Goal: Information Seeking & Learning: Find specific fact

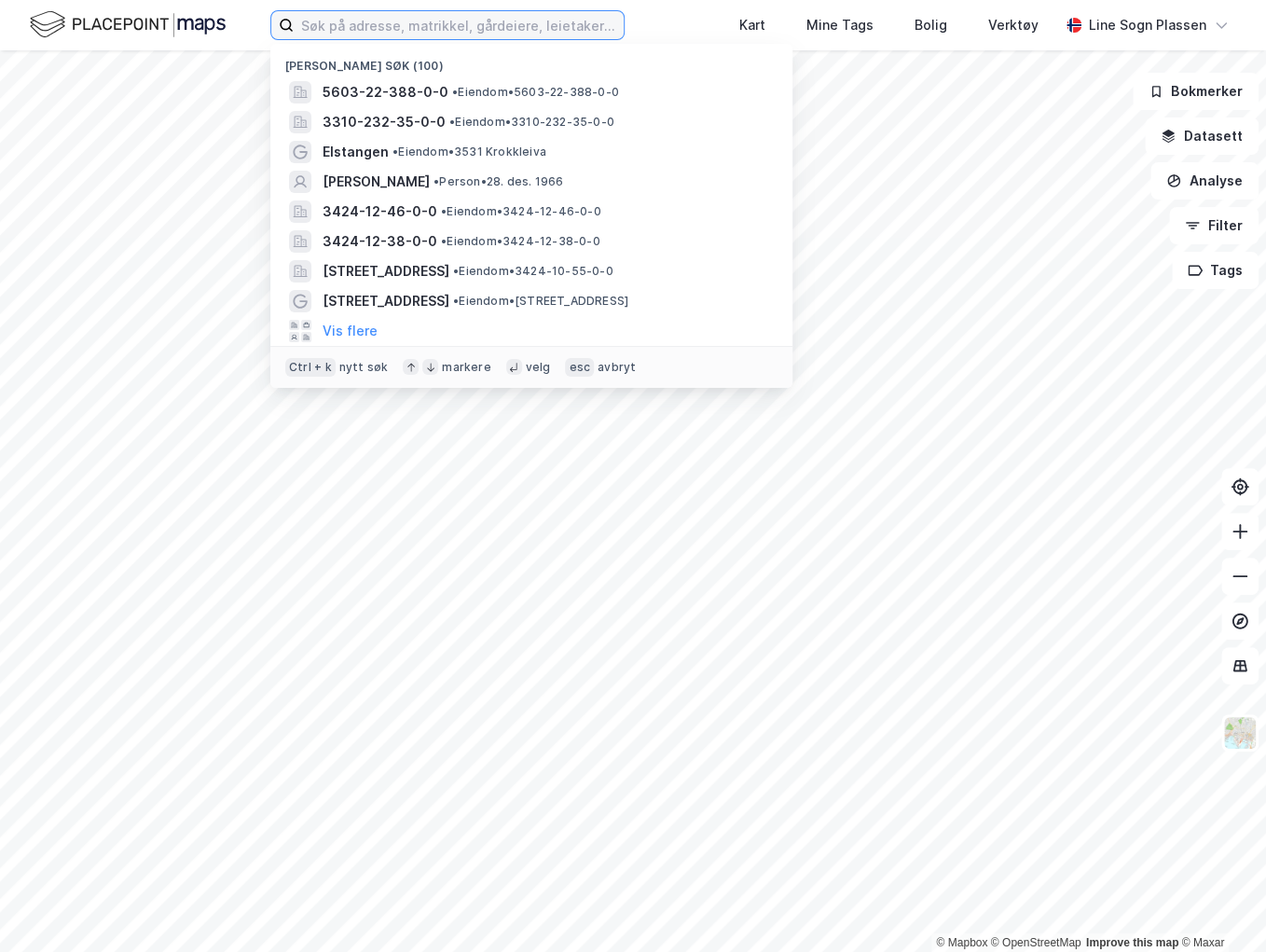
click at [422, 23] on input at bounding box center [458, 25] width 330 height 28
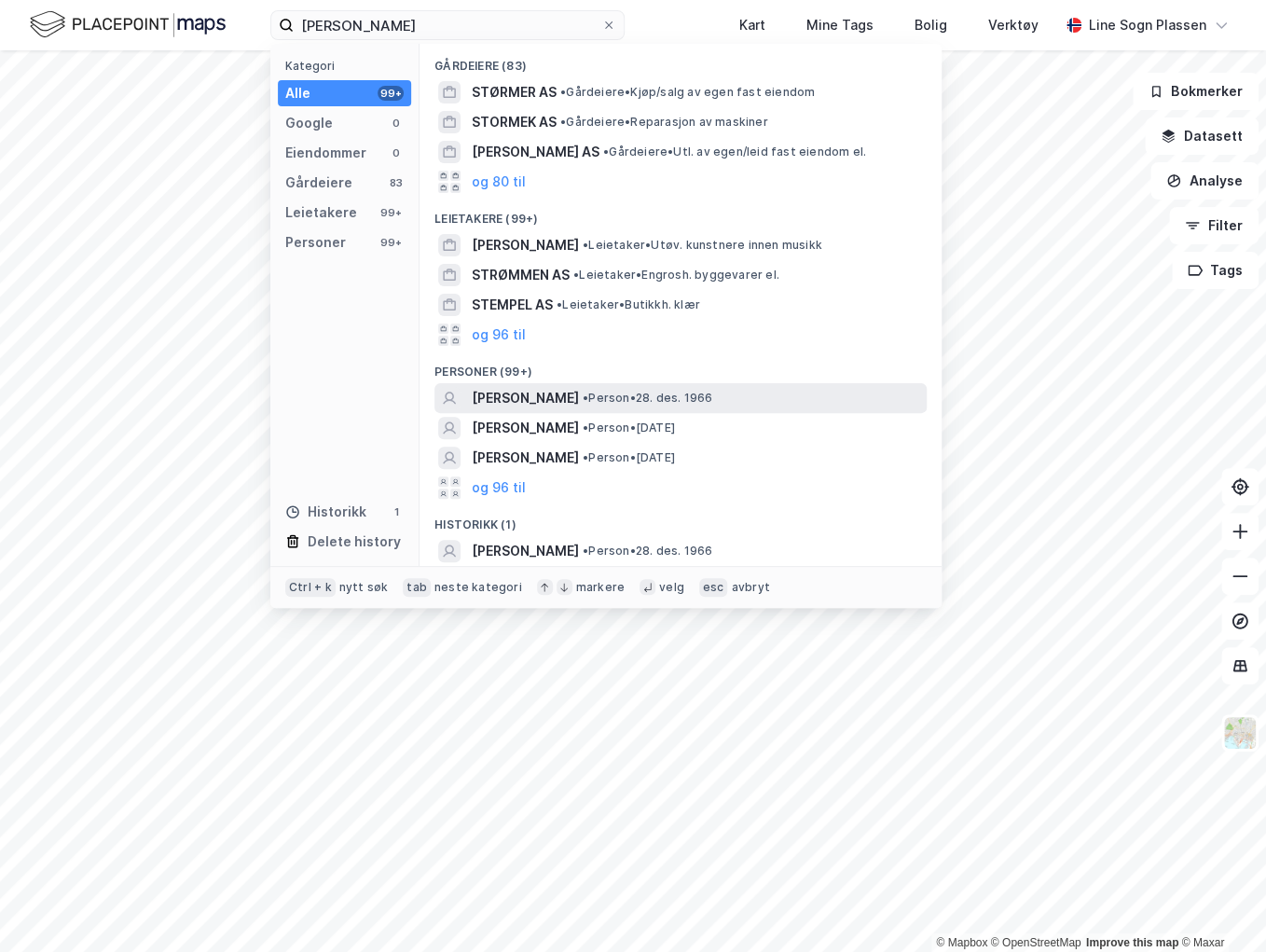
click at [552, 393] on span "[PERSON_NAME]" at bounding box center [525, 398] width 107 height 23
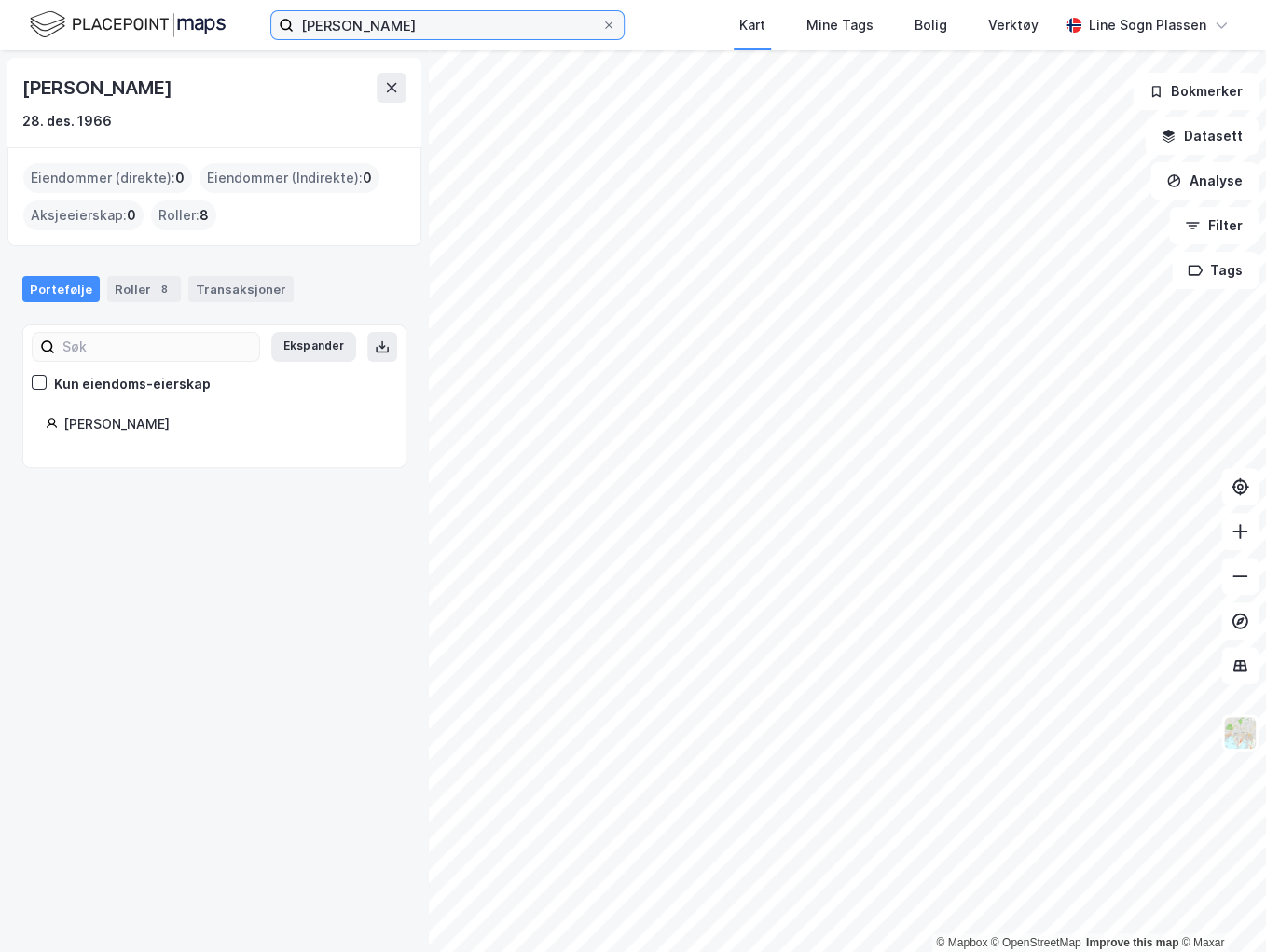
drag, startPoint x: 452, startPoint y: 25, endPoint x: 197, endPoint y: 27, distance: 255.0
click at [197, 27] on div "[PERSON_NAME] Kart Mine Tags Bolig Verktøy Line Sogn Plassen" at bounding box center [633, 25] width 1266 height 50
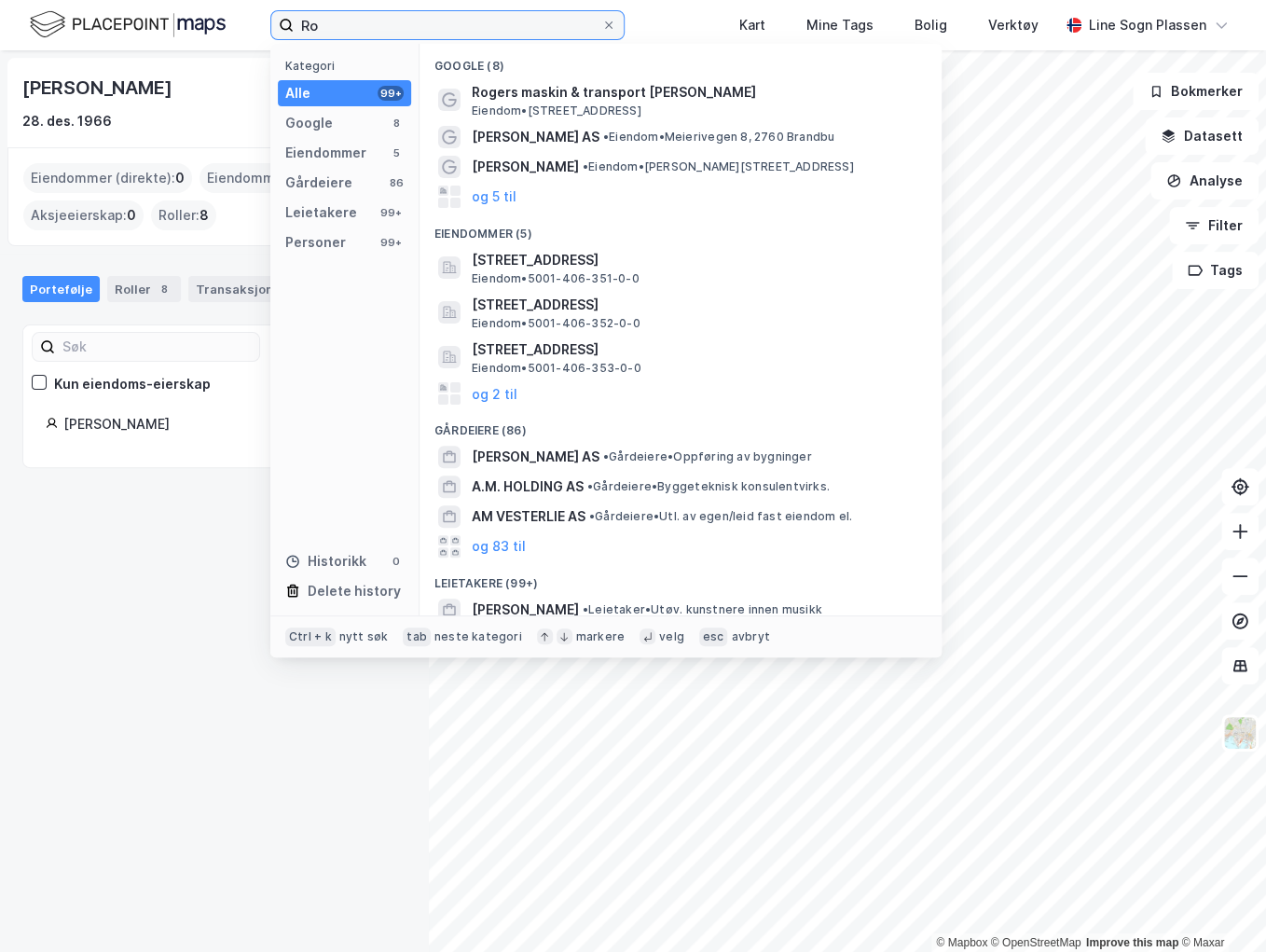
type input "R"
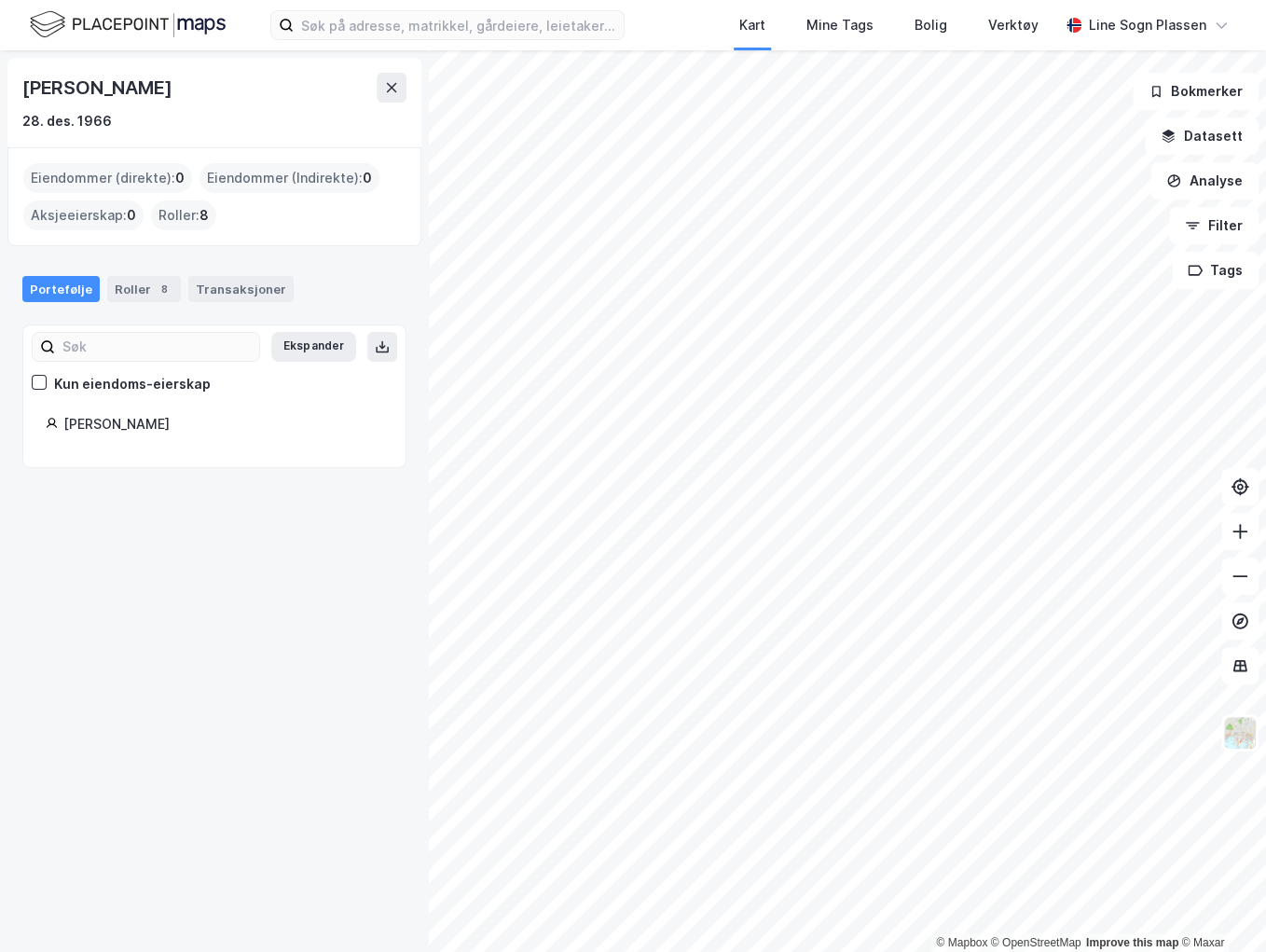
click at [137, 692] on div "[PERSON_NAME] [DATE] Eiendommer (direkte) : 0 Eiendommer (Indirekte) : 0 Aksjee…" at bounding box center [214, 500] width 429 height 901
click at [481, 37] on input at bounding box center [458, 25] width 330 height 28
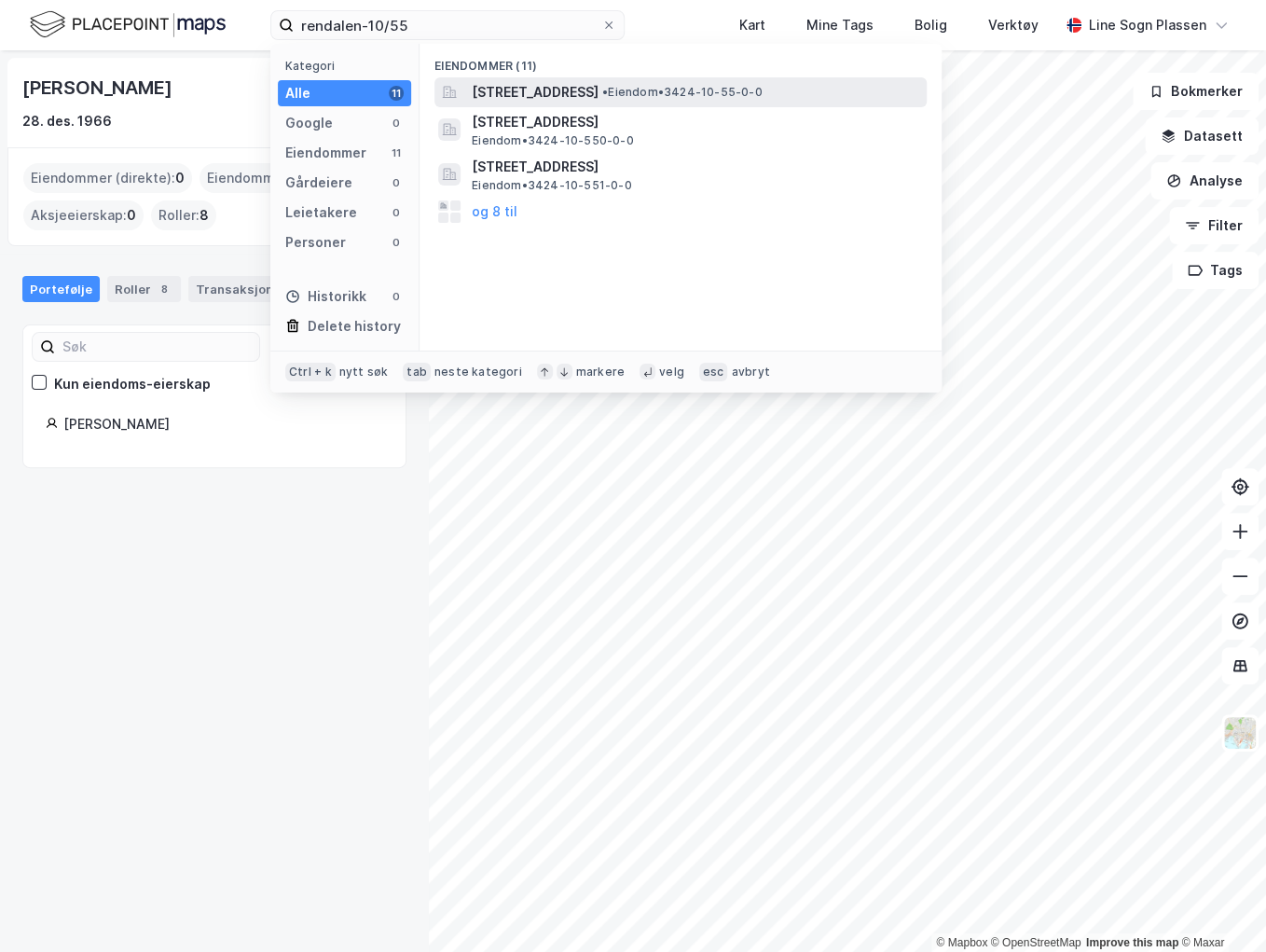
click at [598, 102] on span "[STREET_ADDRESS]" at bounding box center [534, 92] width 127 height 23
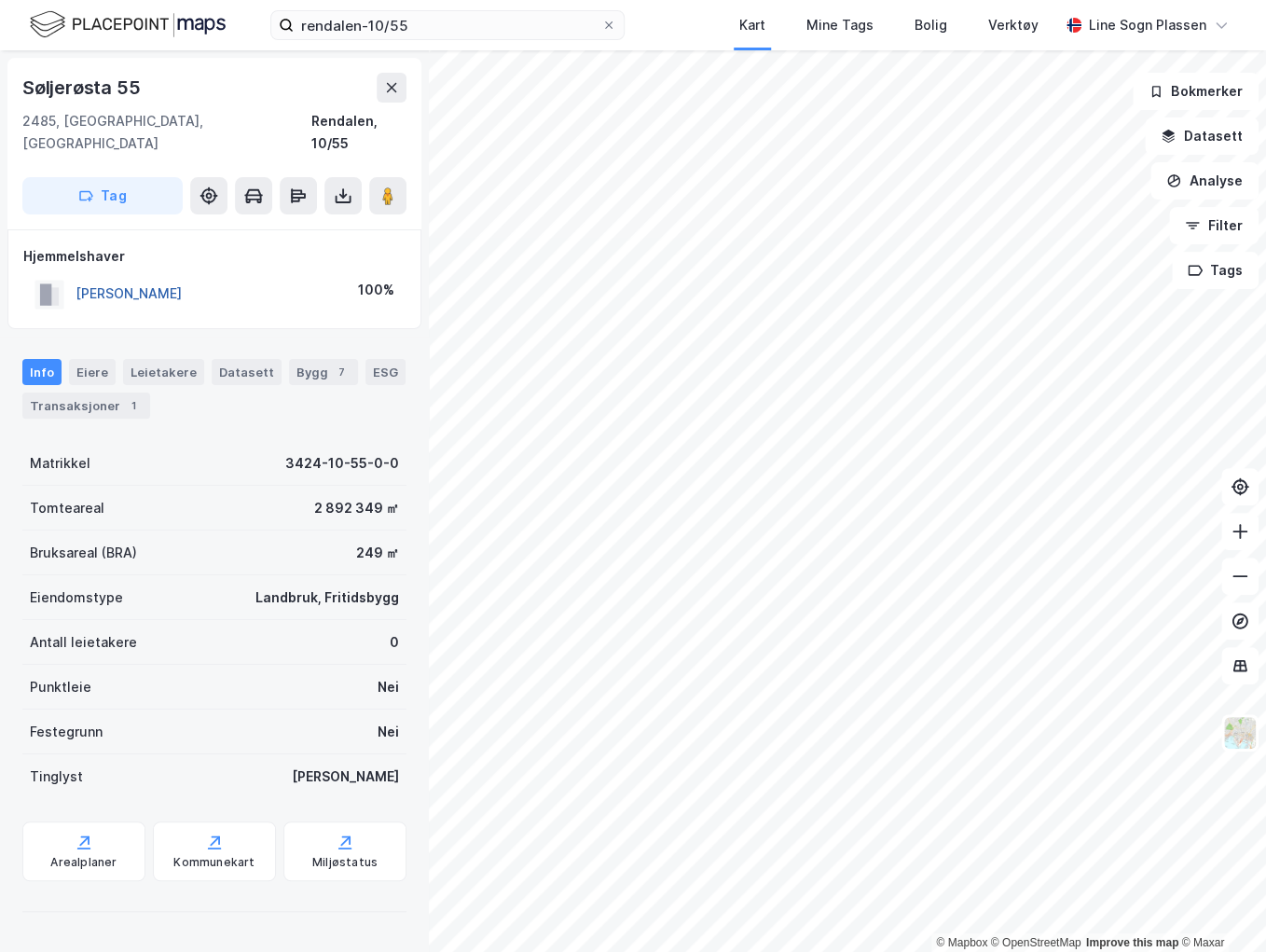
click at [0, 0] on button "[PERSON_NAME]" at bounding box center [0, 0] width 0 height 0
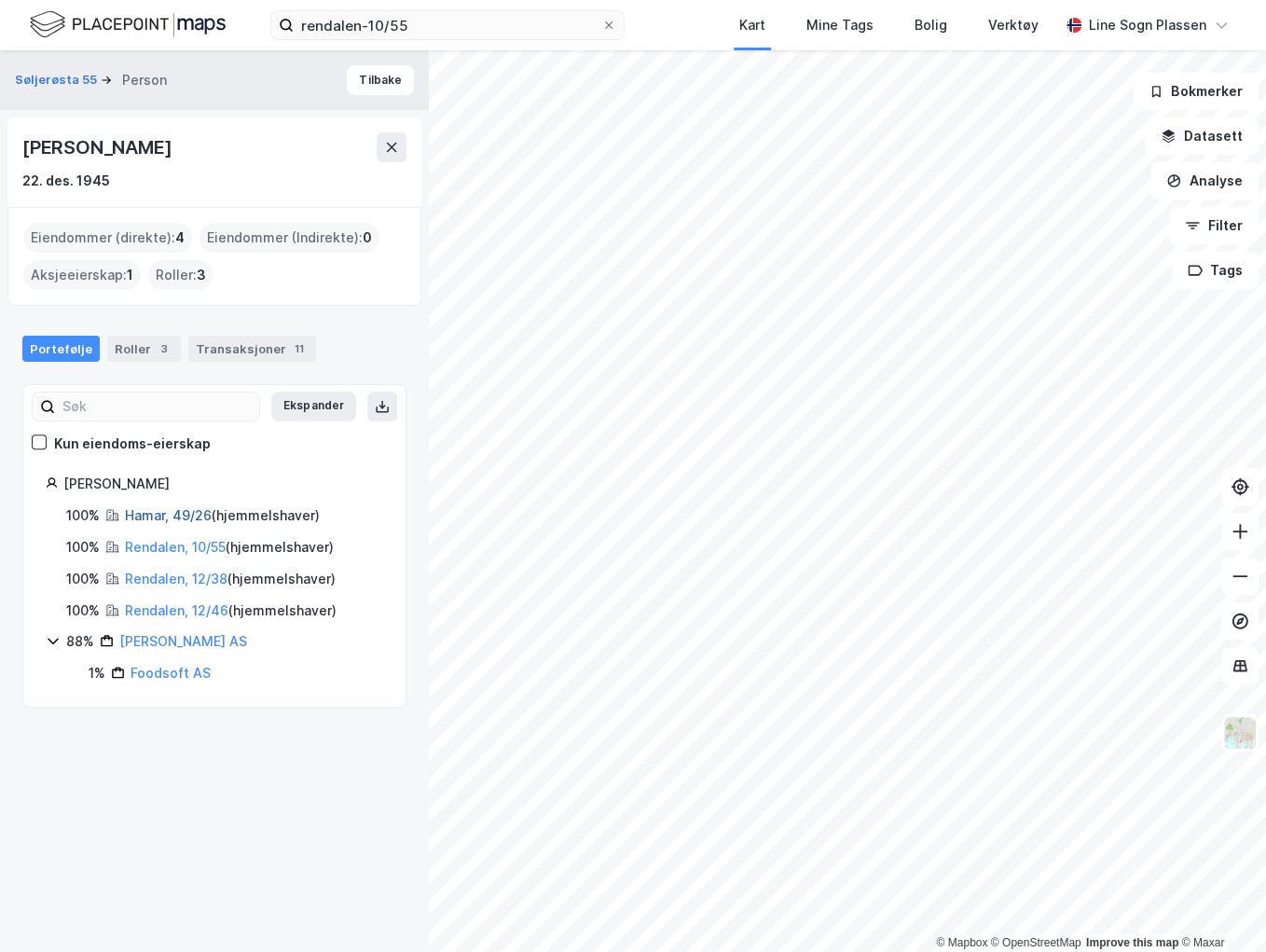
click at [160, 513] on link "Hamar, 49/26" at bounding box center [168, 515] width 86 height 16
drag, startPoint x: 437, startPoint y: 25, endPoint x: 116, endPoint y: 61, distance: 323.0
click at [116, 61] on div "rendalen-10/55 Kart Mine Tags Bolig Verktøy Line Sogn Plassen © Mapbox © OpenSt…" at bounding box center [633, 476] width 1266 height 952
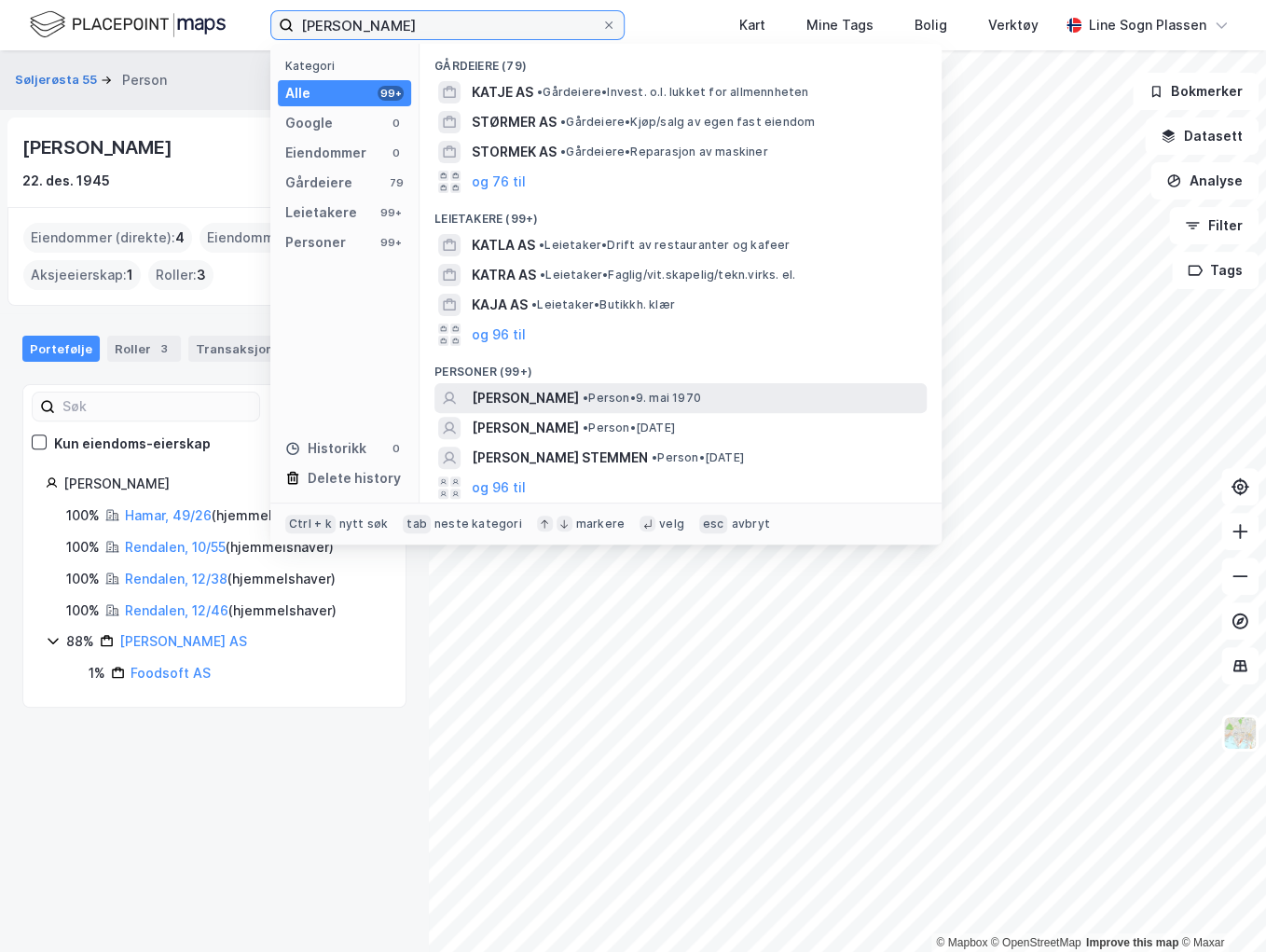
type input "[PERSON_NAME]"
click at [575, 400] on span "[PERSON_NAME]" at bounding box center [525, 398] width 107 height 23
